Goal: Task Accomplishment & Management: Manage account settings

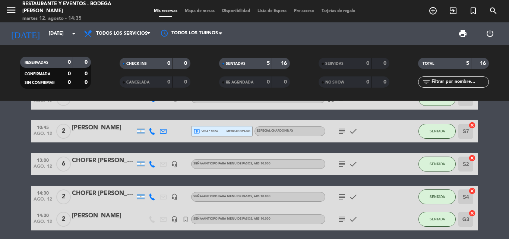
scroll to position [58, 0]
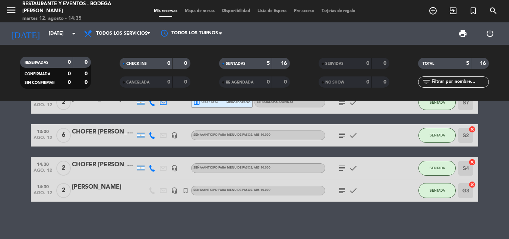
click at [344, 192] on icon "subject" at bounding box center [342, 190] width 9 height 9
click at [342, 168] on icon "subject" at bounding box center [342, 168] width 9 height 9
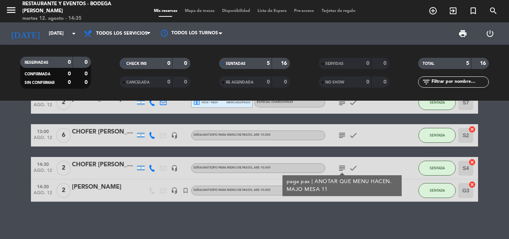
click at [108, 165] on div "CHOFER [PERSON_NAME]" at bounding box center [103, 165] width 63 height 10
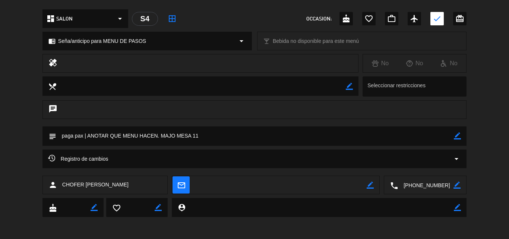
scroll to position [226, 0]
click at [458, 135] on icon "border_color" at bounding box center [457, 135] width 7 height 7
click at [428, 135] on textarea at bounding box center [255, 135] width 398 height 19
type textarea "paga pax | ANOTAR QUE MENU HACEN. MAJO MESA 11 2 MENU DE 3 PASOS CON BEBIDA"
click at [458, 135] on icon at bounding box center [457, 135] width 7 height 7
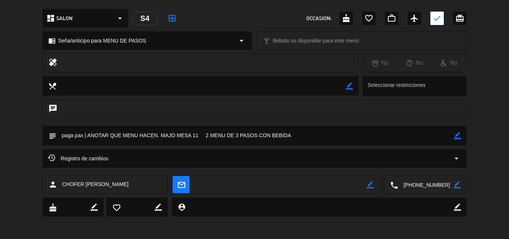
scroll to position [152, 0]
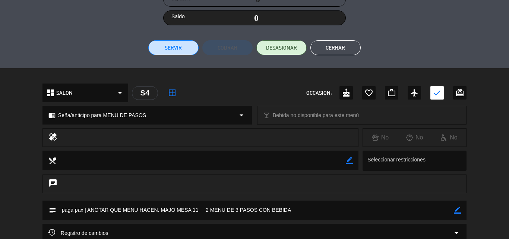
click at [341, 43] on button "Cerrar" at bounding box center [336, 47] width 50 height 15
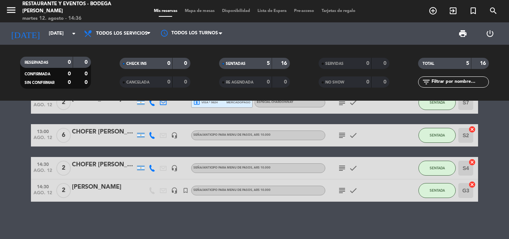
click at [342, 168] on icon "subject" at bounding box center [342, 168] width 9 height 9
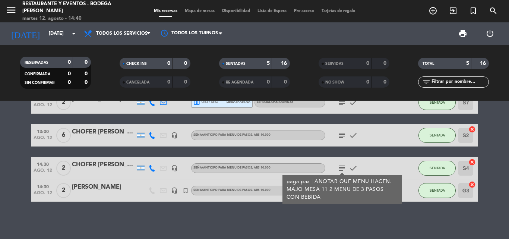
click at [278, 210] on div "10:30 [DATE] 4 [PERSON_NAME] headset_mic Seña para DESAYUNOS - MENÚ A LA CARTA …" at bounding box center [254, 170] width 509 height 138
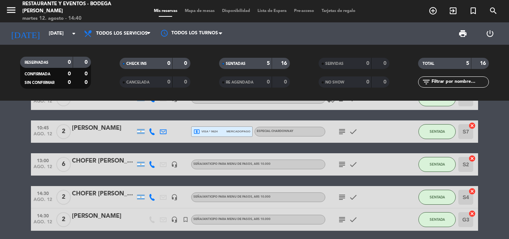
scroll to position [21, 0]
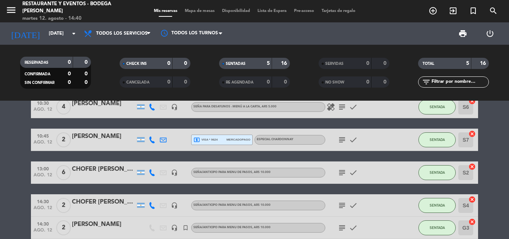
click at [344, 205] on icon "subject" at bounding box center [342, 205] width 9 height 9
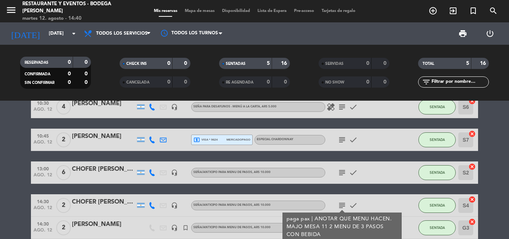
scroll to position [58, 0]
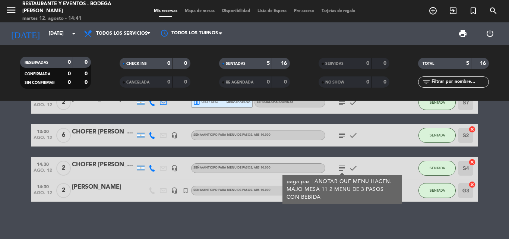
click at [345, 206] on div "10:30 [DATE] 4 [PERSON_NAME] headset_mic Seña para DESAYUNOS - MENÚ A LA CARTA …" at bounding box center [254, 170] width 509 height 138
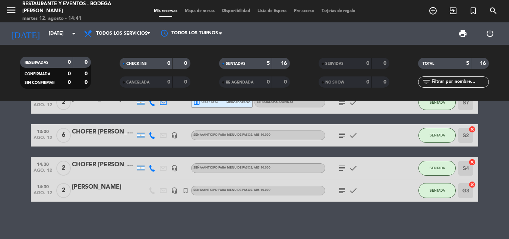
click at [342, 193] on icon "subject" at bounding box center [342, 190] width 9 height 9
click at [363, 220] on div "10:30 [DATE] 4 [PERSON_NAME] headset_mic Seña para DESAYUNOS - MENÚ A LA CARTA …" at bounding box center [254, 170] width 509 height 138
click at [340, 137] on icon "subject" at bounding box center [342, 135] width 9 height 9
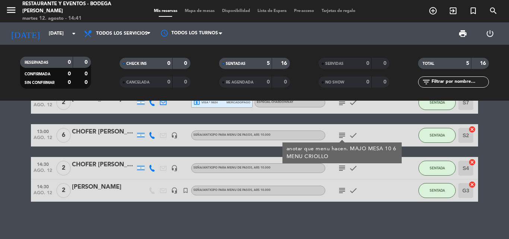
click at [357, 214] on div "10:30 [DATE] 4 [PERSON_NAME] headset_mic Seña para DESAYUNOS - MENÚ A LA CARTA …" at bounding box center [254, 170] width 509 height 138
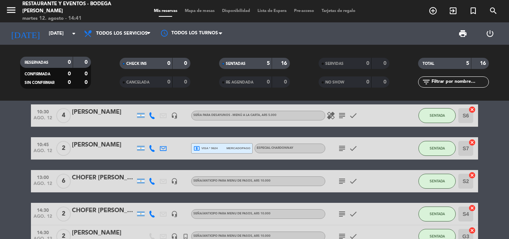
scroll to position [0, 0]
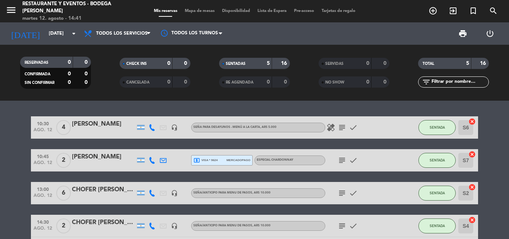
click at [345, 162] on icon "subject" at bounding box center [342, 160] width 9 height 9
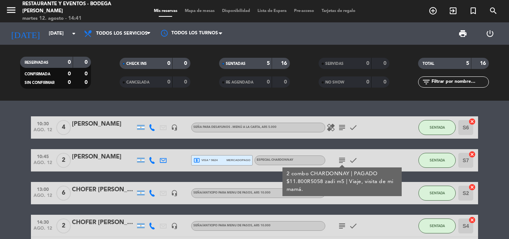
click at [345, 162] on icon "subject" at bounding box center [342, 160] width 9 height 9
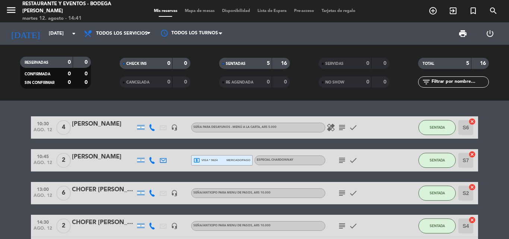
click at [342, 128] on icon "subject" at bounding box center [342, 127] width 9 height 9
